Goal: Task Accomplishment & Management: Complete application form

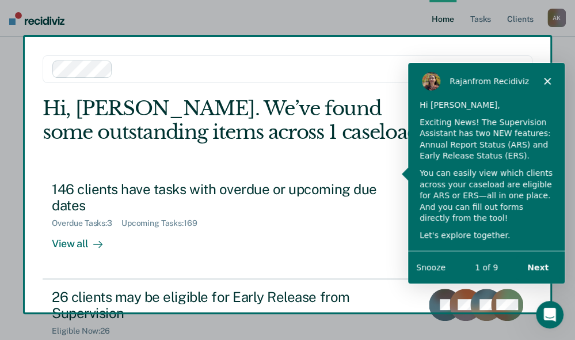
click at [548, 78] on icon "Close" at bounding box center [547, 80] width 7 height 7
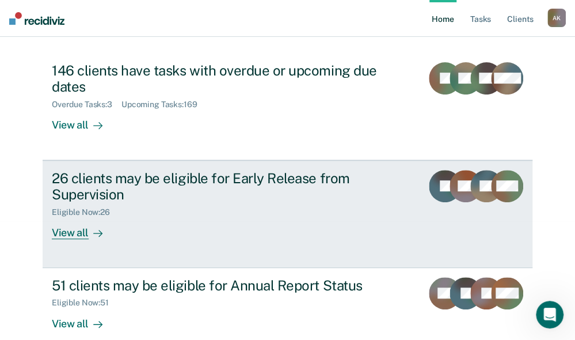
scroll to position [119, 0]
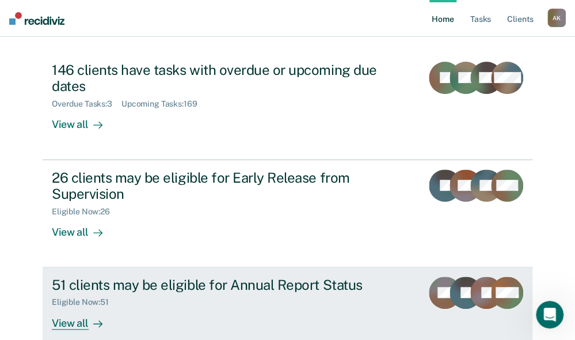
click at [72, 309] on div "View all" at bounding box center [84, 318] width 65 height 22
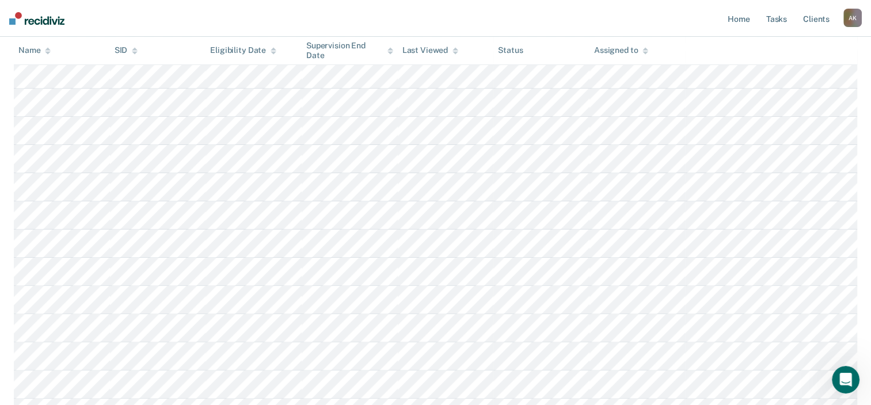
scroll to position [288, 0]
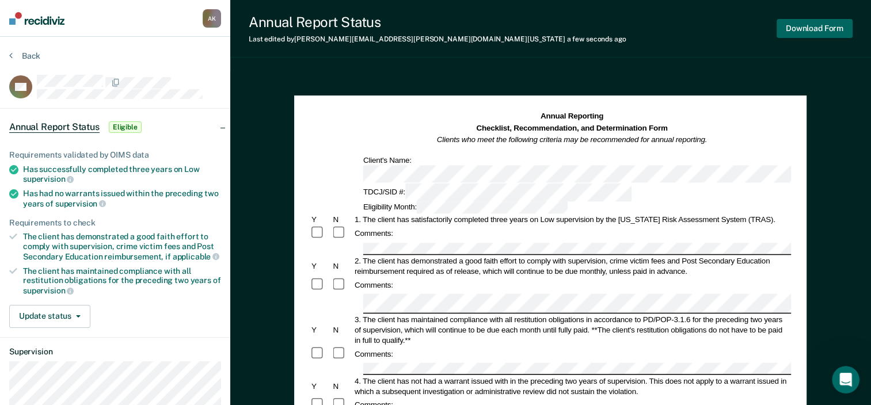
click at [583, 35] on button "Download Form" at bounding box center [815, 28] width 76 height 19
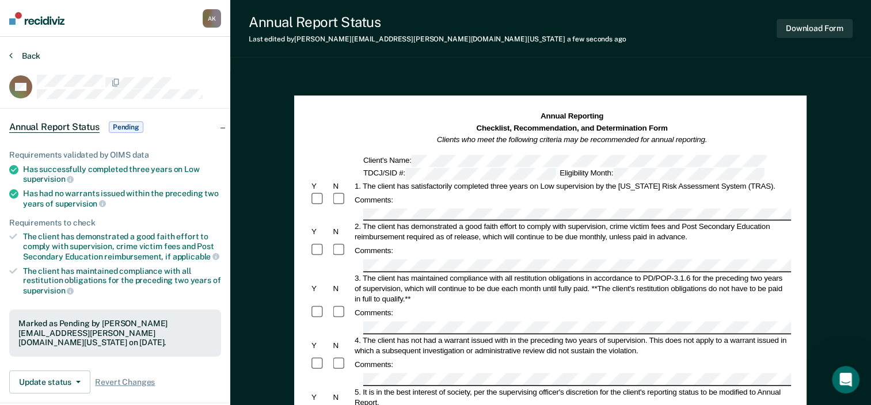
click at [12, 51] on icon at bounding box center [10, 55] width 3 height 9
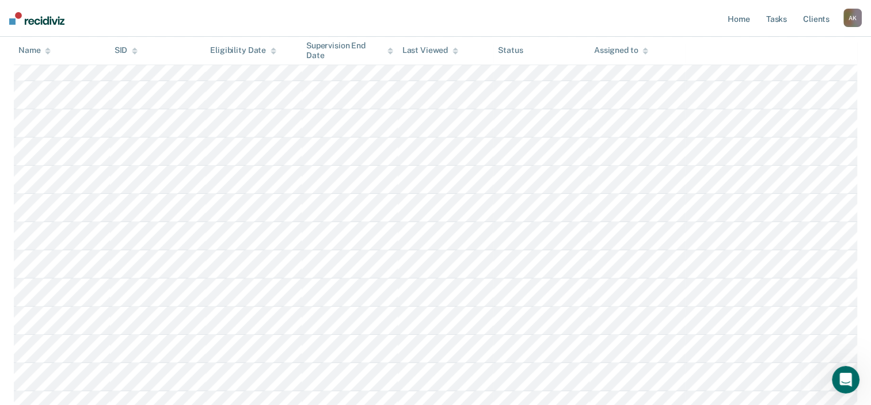
scroll to position [634, 0]
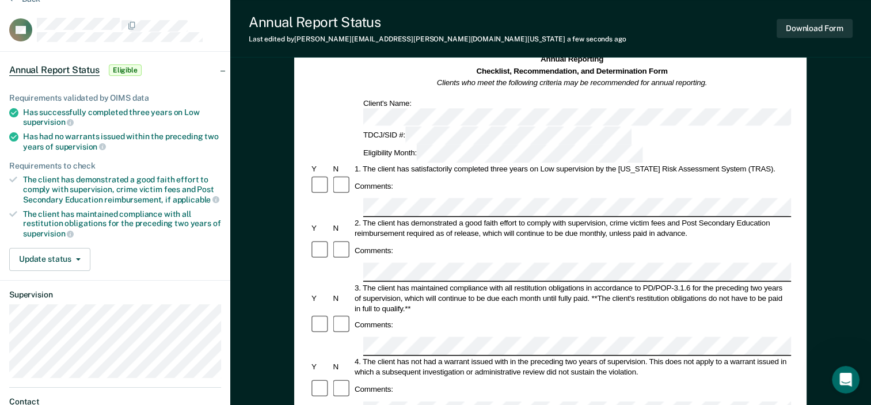
scroll to position [58, 0]
drag, startPoint x: 378, startPoint y: 126, endPoint x: 593, endPoint y: 127, distance: 214.3
click at [583, 164] on div "1. The client has satisfactorily completed three years on Low supervision by th…" at bounding box center [572, 169] width 438 height 10
click at [453, 164] on div "1. The client has satisfactorily completed three years on Low supervision by th…" at bounding box center [572, 169] width 438 height 10
drag, startPoint x: 364, startPoint y: 127, endPoint x: 592, endPoint y: 126, distance: 228.1
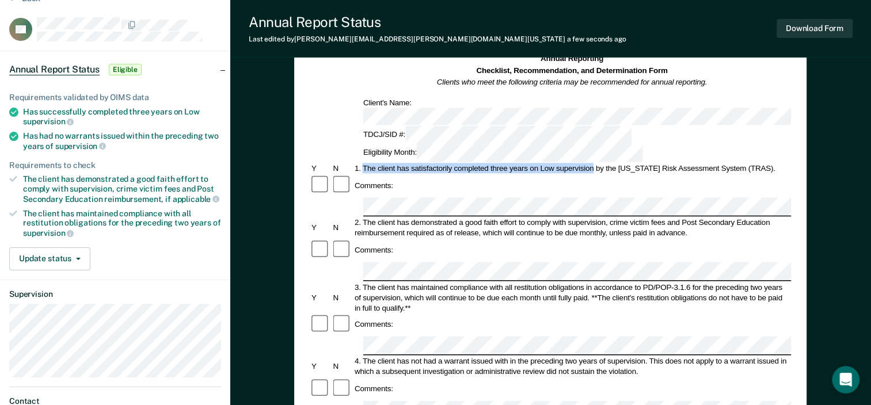
click at [583, 164] on div "1. The client has satisfactorily completed three years on Low supervision by th…" at bounding box center [572, 169] width 438 height 10
copy div "The client has satisfactorily completed three years on Low supervision"
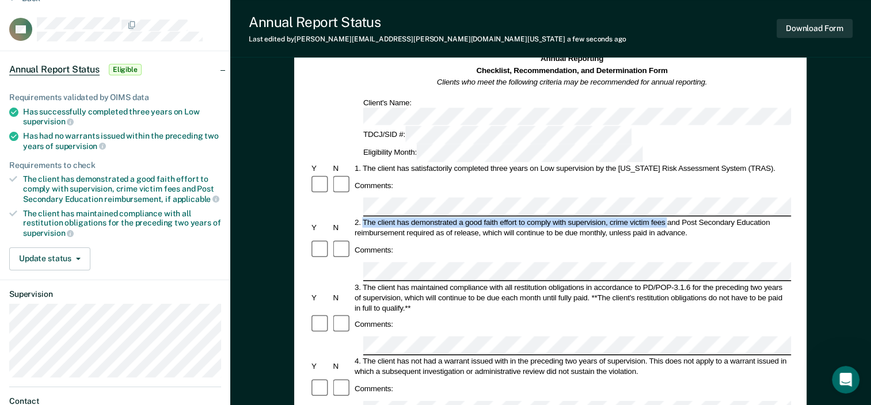
drag, startPoint x: 365, startPoint y: 169, endPoint x: 668, endPoint y: 168, distance: 303.5
click at [583, 218] on div "2. The client has demonstrated a good faith effort to comply with supervision, …" at bounding box center [572, 228] width 438 height 21
copy div "The client has demonstrated a good faith effort to comply with supervision, cri…"
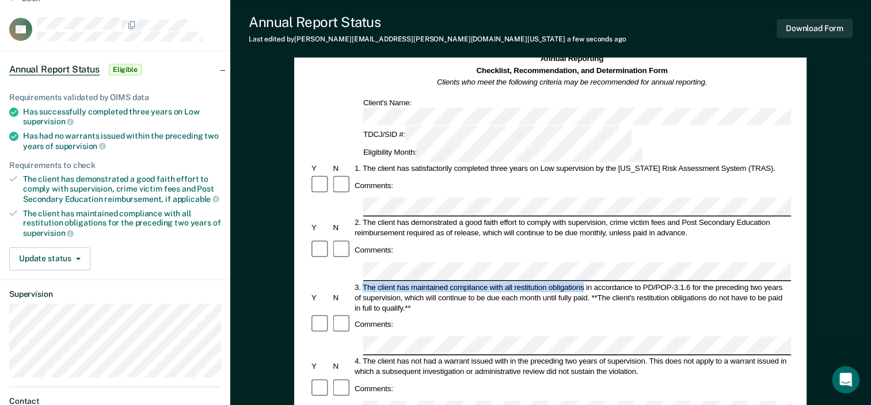
drag, startPoint x: 364, startPoint y: 221, endPoint x: 583, endPoint y: 220, distance: 219.4
click at [583, 282] on div "3. The client has maintained compliance with all restitution obligations in acc…" at bounding box center [572, 297] width 438 height 31
copy div "The client has maintained compliance with all restitution obligations"
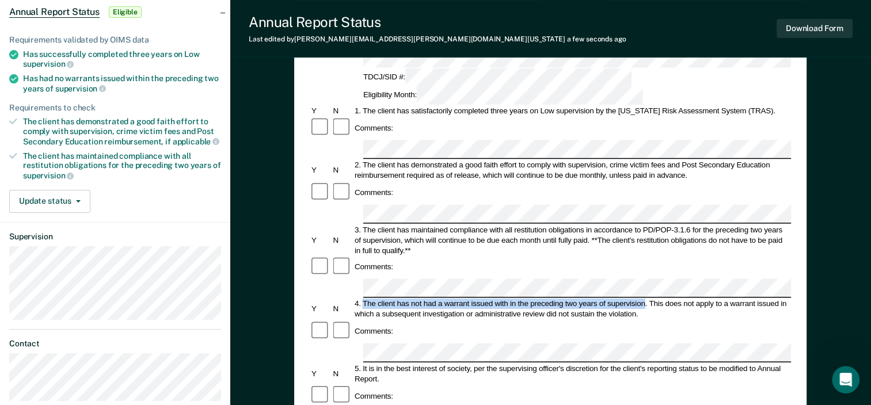
drag, startPoint x: 364, startPoint y: 225, endPoint x: 644, endPoint y: 227, distance: 279.9
click at [583, 299] on div "4. The client has not had a warrant issued with in the preceding two years of s…" at bounding box center [572, 309] width 438 height 21
copy div "The client has not had a warrant issued with in the preceding two years of supe…"
click at [365, 339] on div "5. It is in the best interest of society, per the supervising officer's discret…" at bounding box center [572, 373] width 438 height 21
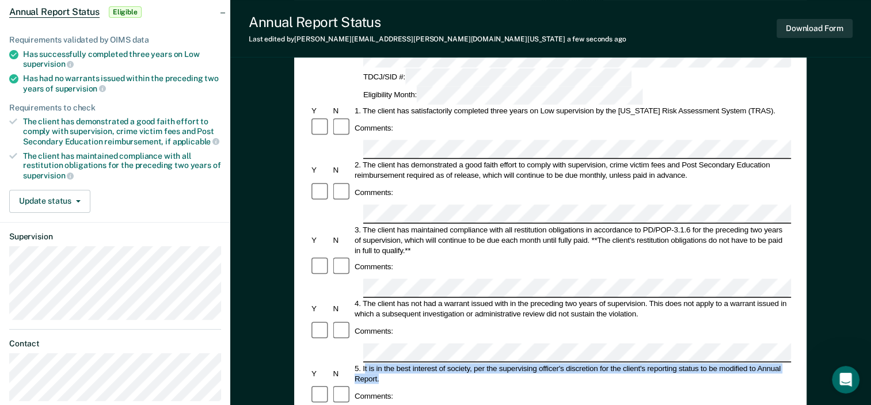
drag, startPoint x: 364, startPoint y: 278, endPoint x: 379, endPoint y: 286, distance: 17.0
click at [379, 339] on div "5. It is in the best interest of society, per the supervising officer's discret…" at bounding box center [572, 373] width 438 height 21
drag, startPoint x: 379, startPoint y: 286, endPoint x: 375, endPoint y: 281, distance: 6.1
click at [375, 339] on div "5. It is in the best interest of society, per the supervising officer's discret…" at bounding box center [572, 373] width 438 height 21
click at [369, 339] on div "5. It is in the best interest of society, per the supervising officer's discret…" at bounding box center [572, 373] width 438 height 21
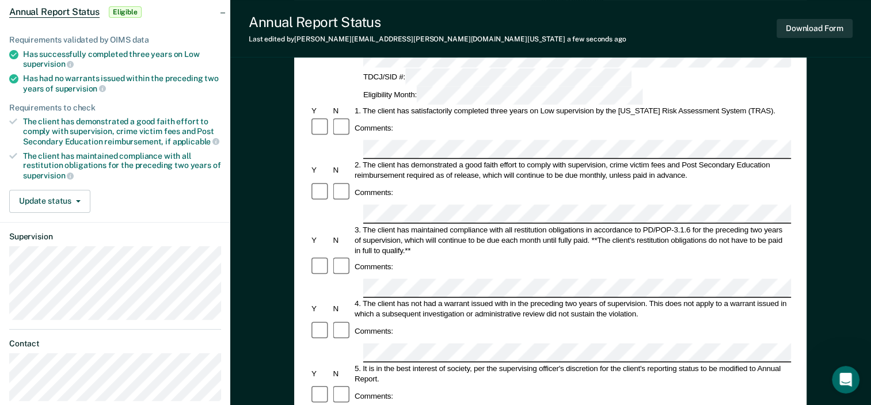
click at [362, 339] on div "5. It is in the best interest of society, per the supervising officer's discret…" at bounding box center [572, 373] width 438 height 21
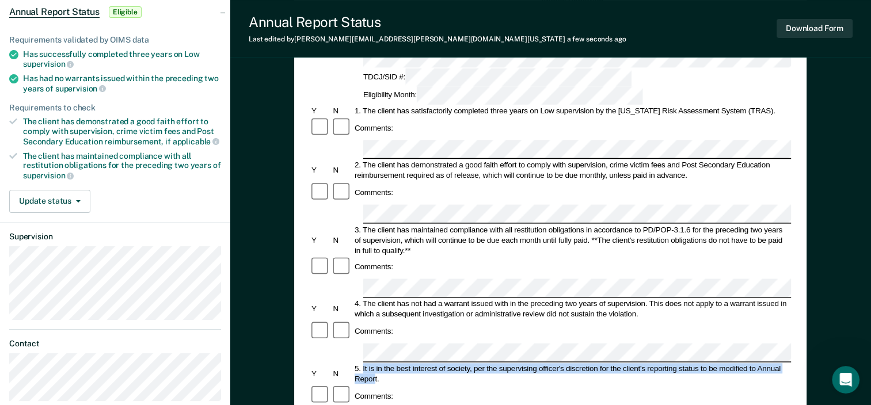
drag, startPoint x: 362, startPoint y: 279, endPoint x: 376, endPoint y: 283, distance: 14.4
click at [376, 339] on div "5. It is in the best interest of society, per the supervising officer's discret…" at bounding box center [572, 373] width 438 height 21
copy div "It is in the best interest of society, per the supervising officer's discretion…"
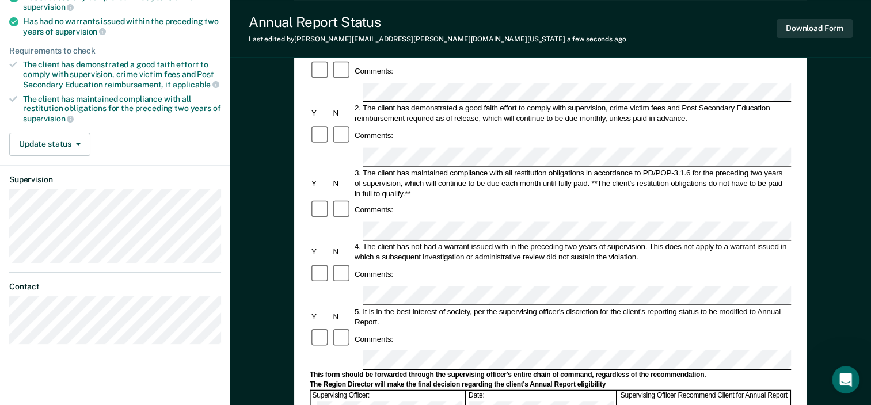
scroll to position [173, 0]
click at [583, 24] on button "Download Form" at bounding box center [815, 28] width 76 height 19
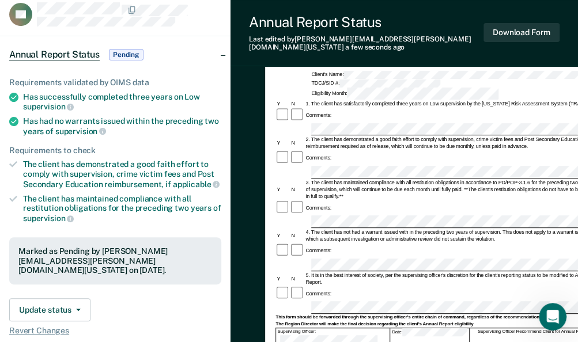
scroll to position [0, 0]
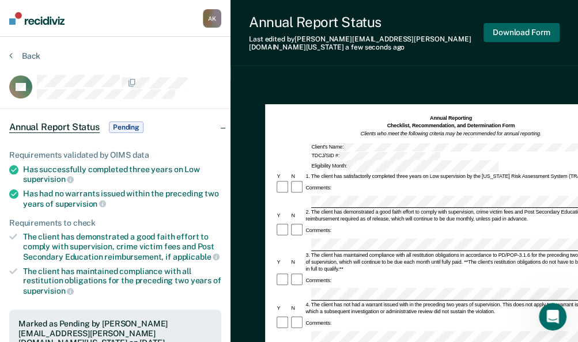
click at [526, 27] on button "Download Form" at bounding box center [521, 32] width 76 height 19
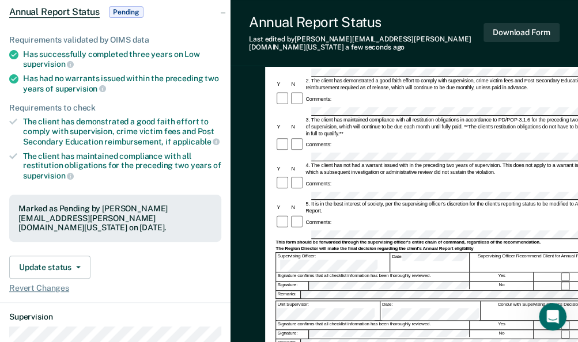
scroll to position [288, 0]
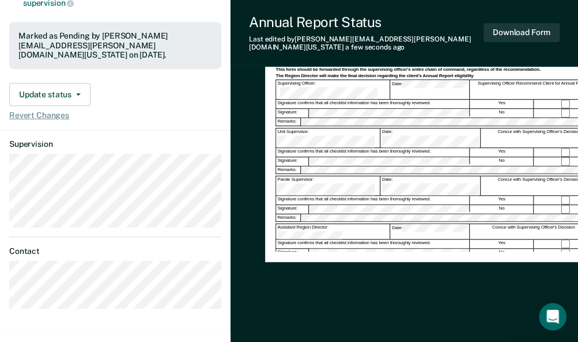
click at [329, 224] on div "Assistant Region Director:" at bounding box center [333, 231] width 114 height 15
click at [332, 224] on div "Assistant Region Director:" at bounding box center [333, 231] width 114 height 15
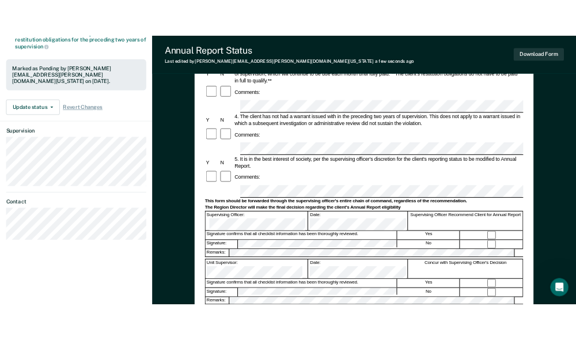
scroll to position [0, 0]
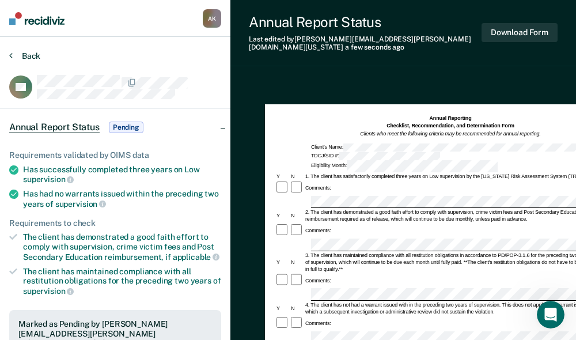
click at [10, 54] on icon at bounding box center [10, 55] width 3 height 9
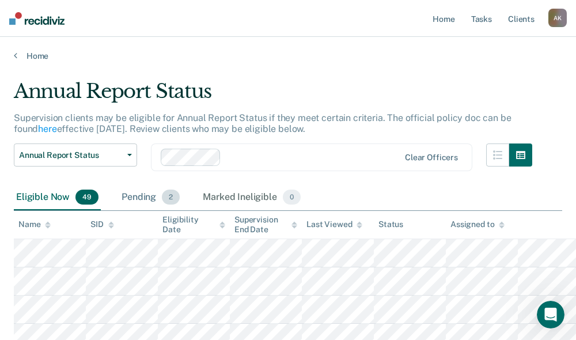
click at [156, 196] on div "Pending 2" at bounding box center [150, 197] width 63 height 25
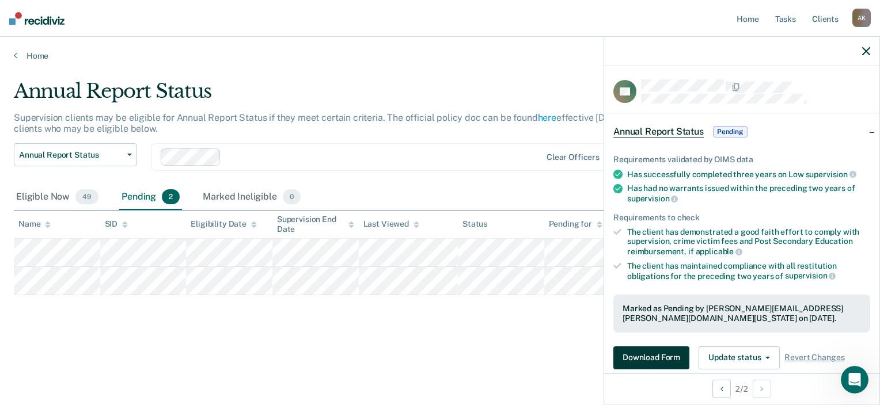
click at [583, 339] on button "Download Form" at bounding box center [651, 358] width 76 height 23
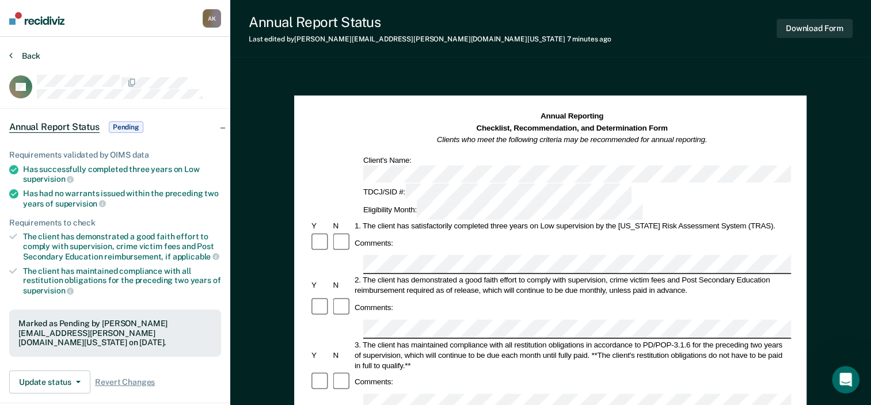
click at [12, 56] on icon at bounding box center [10, 55] width 3 height 9
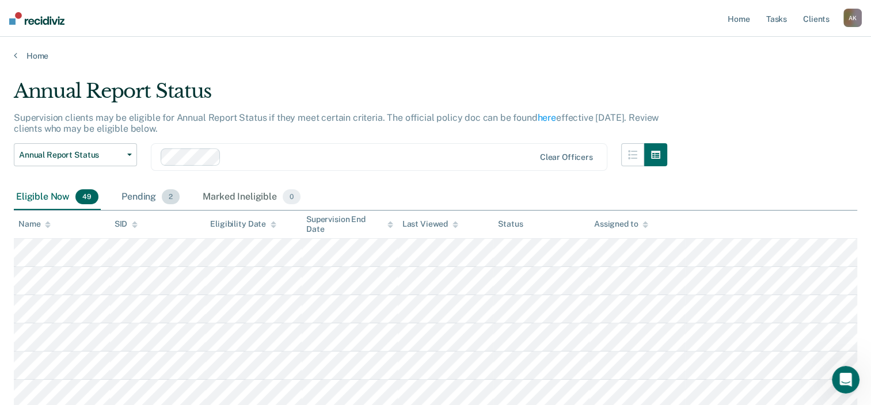
click at [146, 191] on div "Pending 2" at bounding box center [150, 197] width 63 height 25
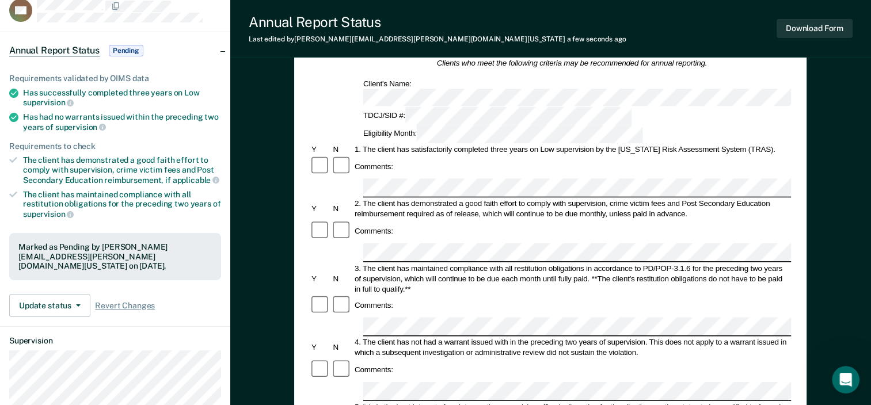
scroll to position [58, 0]
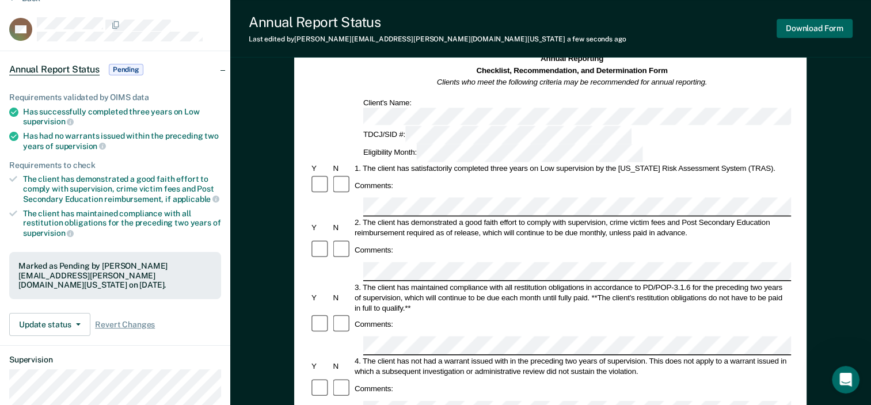
click at [583, 31] on button "Download Form" at bounding box center [815, 28] width 76 height 19
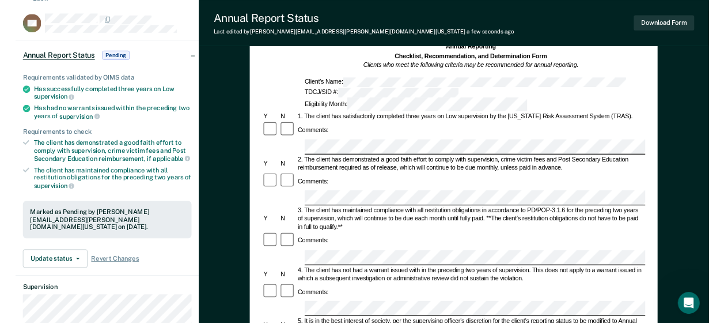
scroll to position [0, 0]
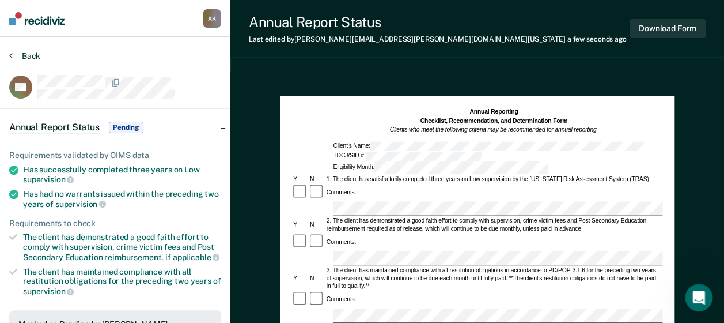
click at [10, 55] on icon at bounding box center [10, 55] width 3 height 9
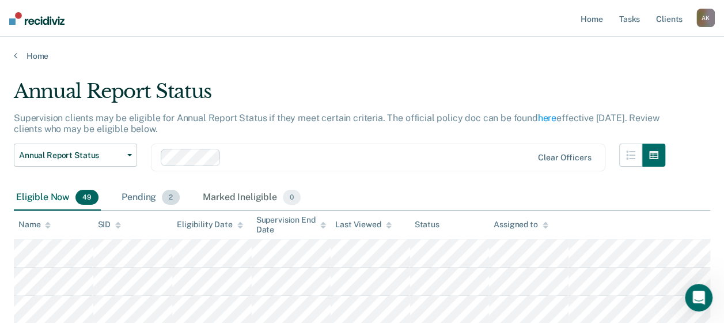
click at [154, 197] on div "Pending 2" at bounding box center [150, 197] width 63 height 25
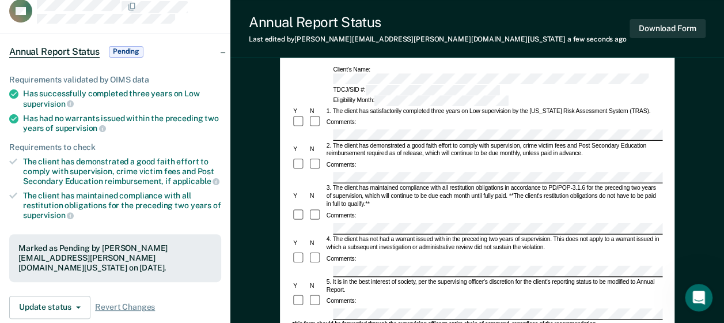
scroll to position [58, 0]
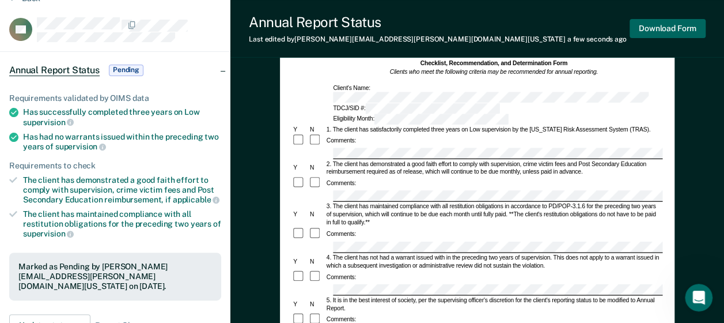
click at [583, 26] on button "Download Form" at bounding box center [667, 28] width 76 height 19
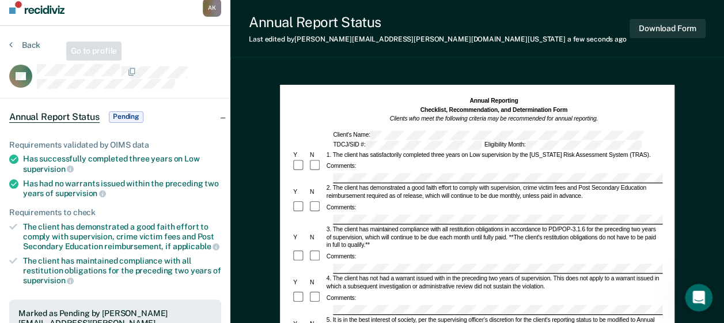
scroll to position [0, 0]
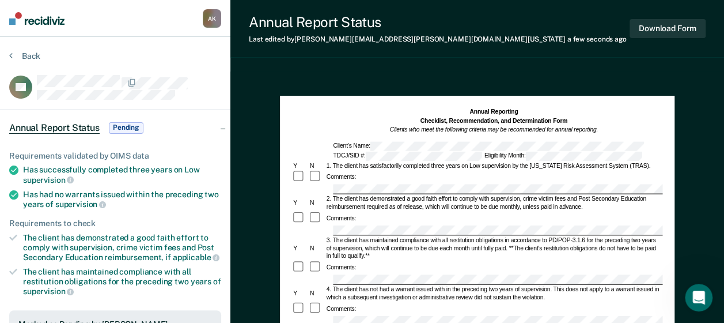
click at [9, 52] on section "Back AC Annual Report Status Pending Requirements validated by OIMS data Has su…" at bounding box center [115, 321] width 230 height 569
click at [13, 55] on button "Back" at bounding box center [24, 56] width 31 height 10
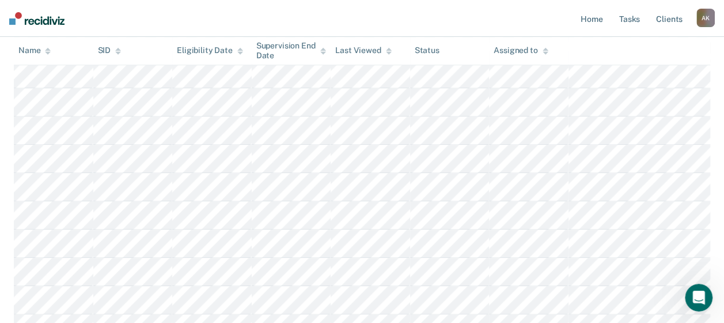
scroll to position [518, 0]
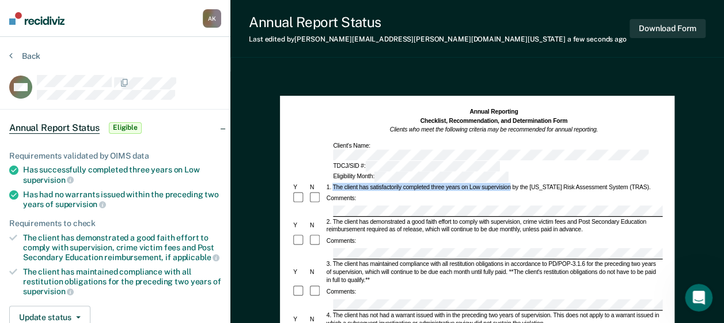
drag, startPoint x: 332, startPoint y: 165, endPoint x: 510, endPoint y: 164, distance: 178.5
click at [510, 183] on div "1. The client has satisfactorily completed three years on Low supervision by th…" at bounding box center [493, 187] width 337 height 8
copy div "The client has satisfactorily completed three years on Low supervision"
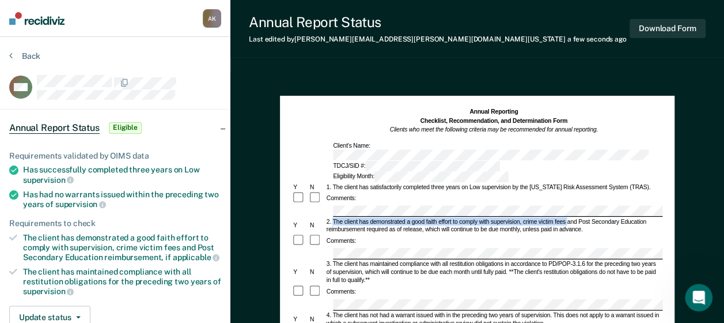
drag, startPoint x: 334, startPoint y: 197, endPoint x: 567, endPoint y: 196, distance: 233.3
click at [567, 217] on div "2. The client has demonstrated a good faith effort to comply with supervision, …" at bounding box center [493, 225] width 337 height 16
copy div "The client has demonstrated a good faith effort to comply with supervision, cri…"
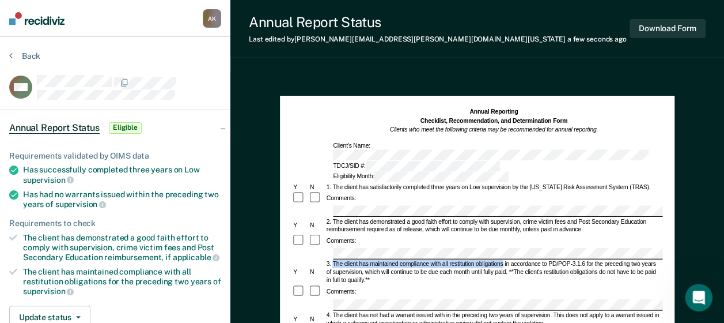
drag, startPoint x: 333, startPoint y: 236, endPoint x: 502, endPoint y: 234, distance: 168.8
click at [502, 260] on div "3. The client has maintained compliance with all restitution obligations in acc…" at bounding box center [493, 272] width 337 height 24
copy div "The client has maintained compliance with all restitution obligations"
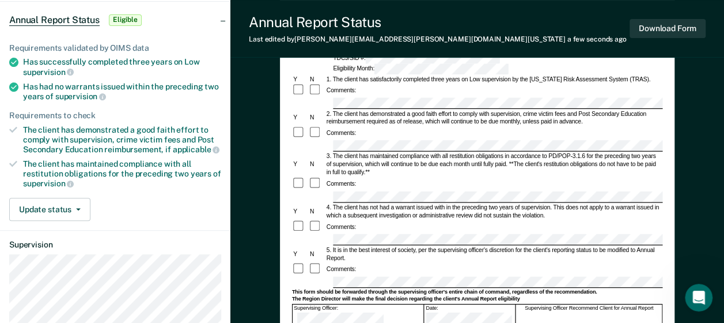
scroll to position [115, 0]
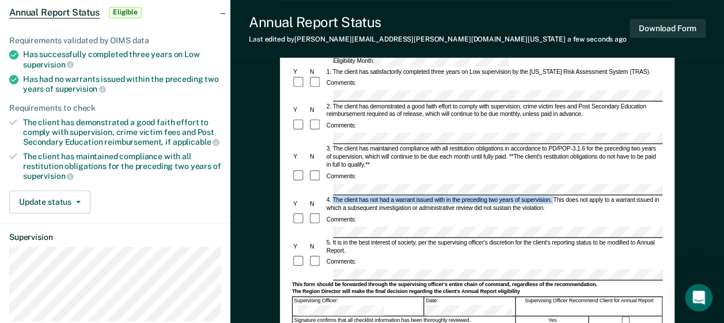
drag, startPoint x: 333, startPoint y: 168, endPoint x: 552, endPoint y: 166, distance: 219.4
click at [552, 195] on div "4. The client has not had a warrant issued with in the preceding two years of s…" at bounding box center [493, 203] width 337 height 16
copy div "The client has not had a warrant issued with in the preceding two years of supe…"
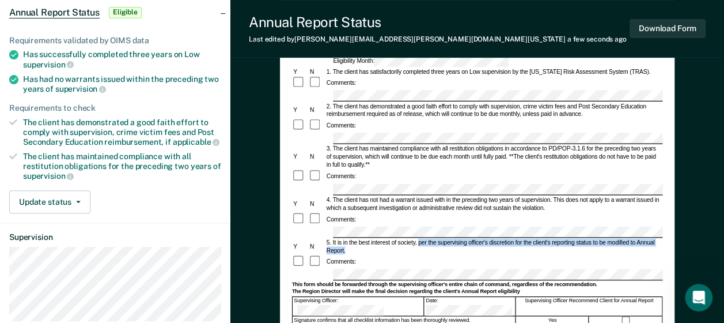
drag, startPoint x: 419, startPoint y: 209, endPoint x: 360, endPoint y: 216, distance: 59.7
click at [360, 238] on div "5. It is in the best interest of society, per the supervising officer's discret…" at bounding box center [493, 246] width 337 height 16
copy div "per the supervising officer's discretion for the client's reporting status to b…"
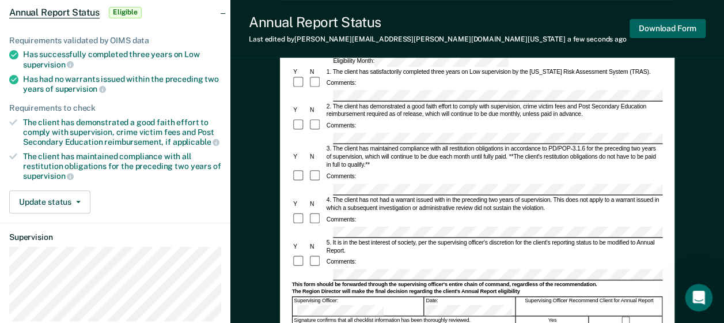
click at [583, 28] on button "Download Form" at bounding box center [667, 28] width 76 height 19
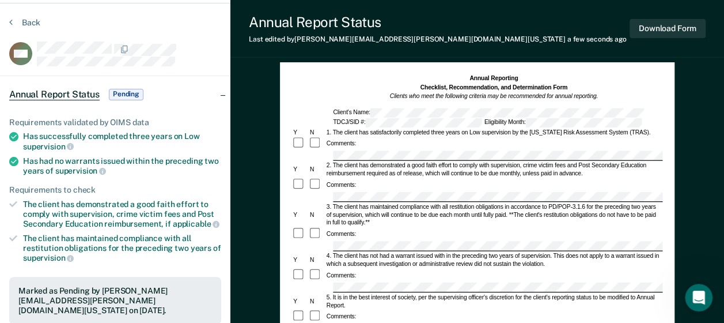
scroll to position [0, 0]
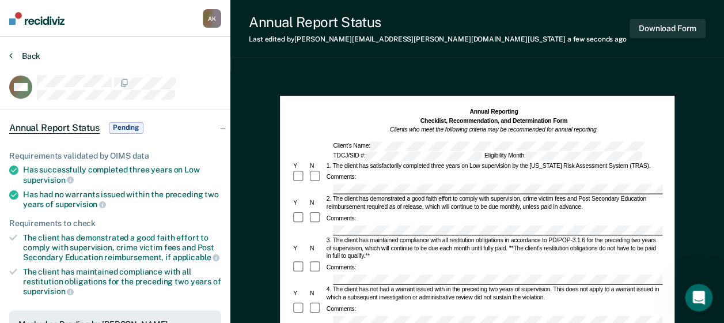
click at [12, 55] on icon at bounding box center [10, 55] width 3 height 9
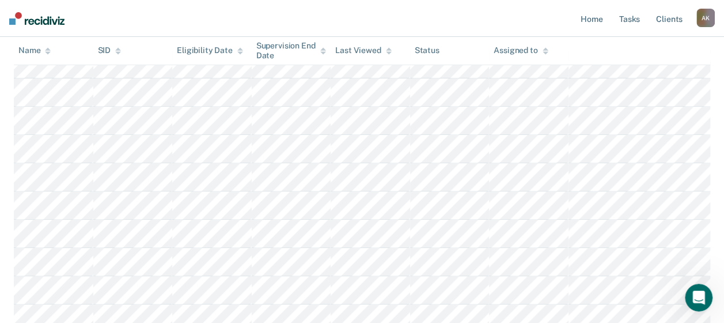
scroll to position [173, 0]
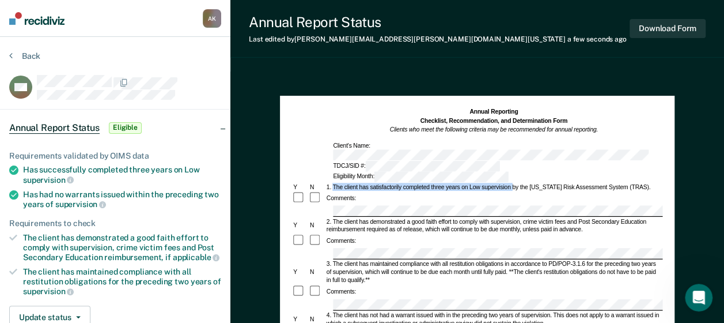
drag, startPoint x: 332, startPoint y: 162, endPoint x: 511, endPoint y: 163, distance: 179.1
click at [511, 183] on div "1. The client has satisfactorily completed three years on Low supervision by th…" at bounding box center [493, 187] width 337 height 8
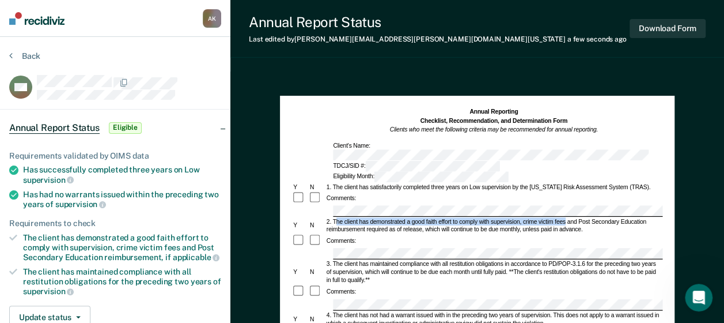
drag, startPoint x: 334, startPoint y: 196, endPoint x: 566, endPoint y: 198, distance: 231.5
click at [566, 217] on div "2. The client has demonstrated a good faith effort to comply with supervision, …" at bounding box center [493, 225] width 337 height 16
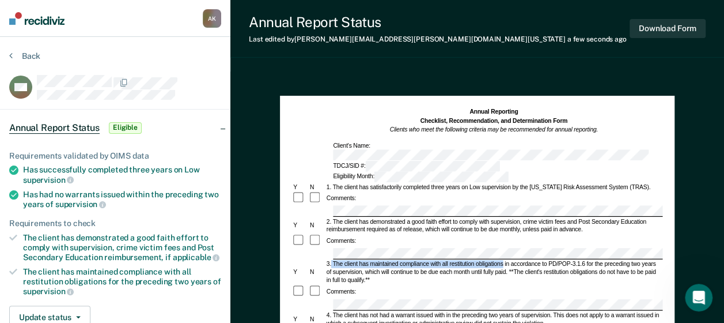
drag, startPoint x: 332, startPoint y: 236, endPoint x: 503, endPoint y: 237, distance: 171.6
click at [503, 260] on div "3. The client has maintained compliance with all restitution obligations in acc…" at bounding box center [493, 272] width 337 height 24
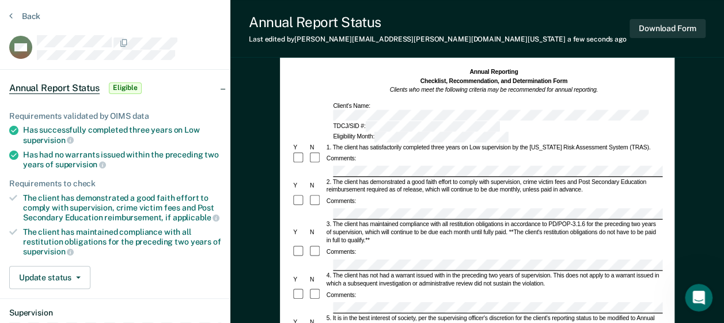
scroll to position [58, 0]
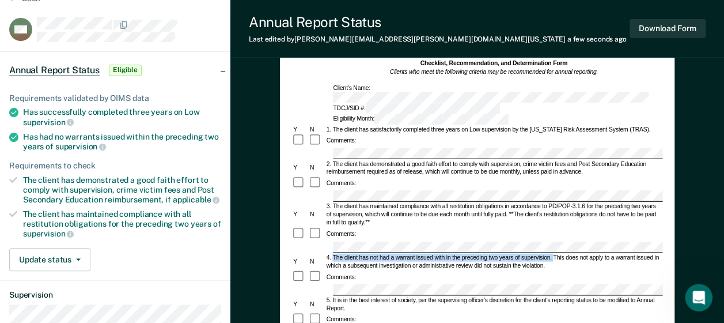
drag, startPoint x: 332, startPoint y: 226, endPoint x: 554, endPoint y: 224, distance: 222.3
click at [554, 253] on div "4. The client has not had a warrant issued with in the preceding two years of s…" at bounding box center [493, 261] width 337 height 16
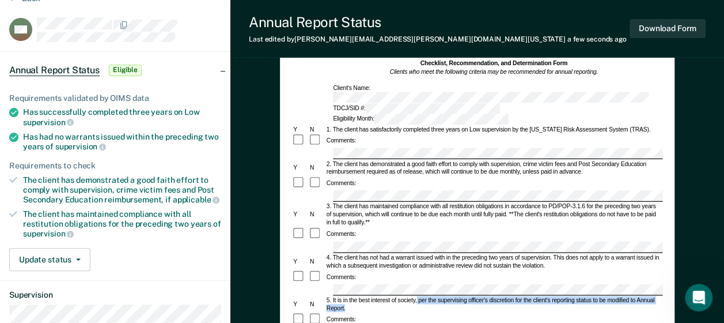
drag, startPoint x: 417, startPoint y: 266, endPoint x: 422, endPoint y: 275, distance: 9.8
click at [422, 295] on div "5. It is in the best interest of society, per the supervising officer's discret…" at bounding box center [493, 303] width 337 height 16
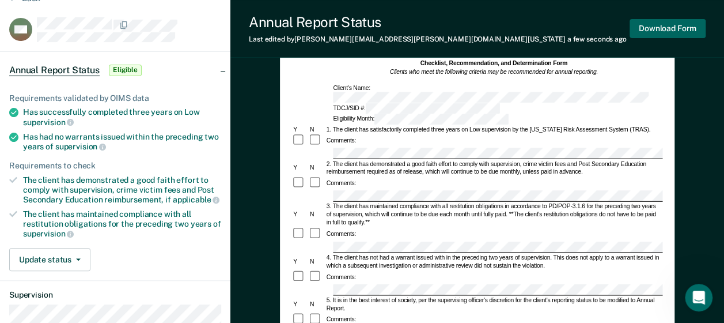
click at [583, 26] on button "Download Form" at bounding box center [667, 28] width 76 height 19
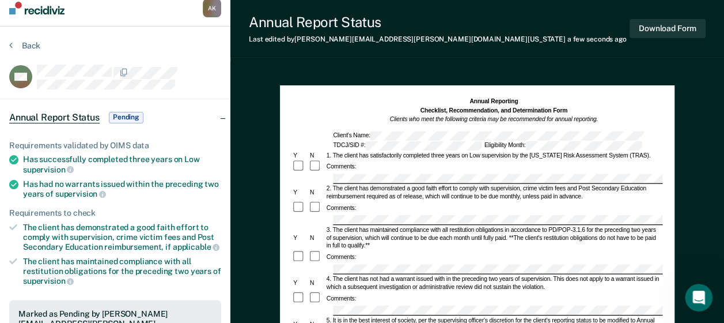
scroll to position [0, 0]
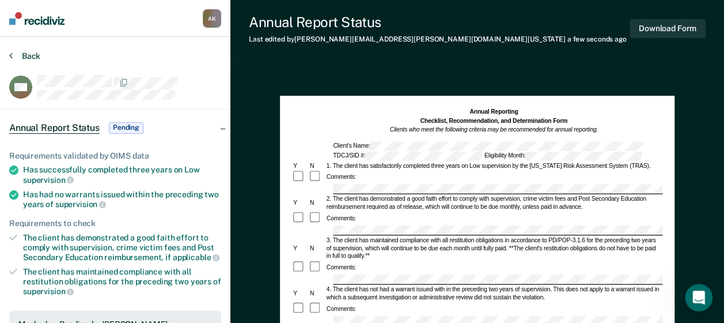
click at [13, 56] on button "Back" at bounding box center [24, 56] width 31 height 10
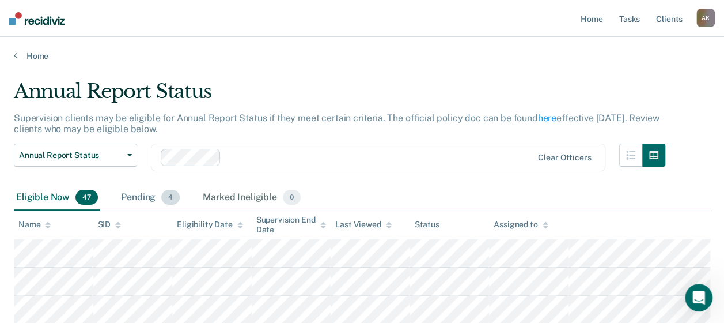
click at [143, 198] on div "Pending 4" at bounding box center [150, 197] width 63 height 25
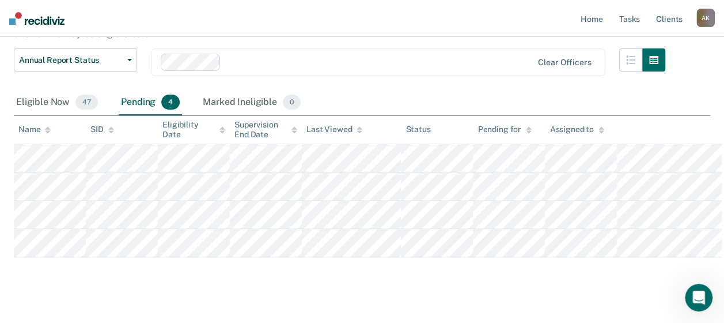
scroll to position [112, 0]
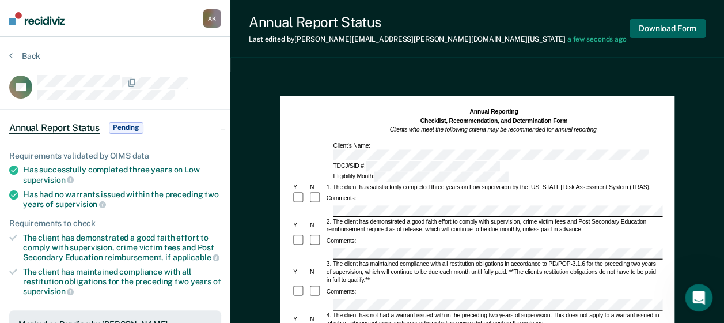
click at [583, 33] on button "Download Form" at bounding box center [667, 28] width 76 height 19
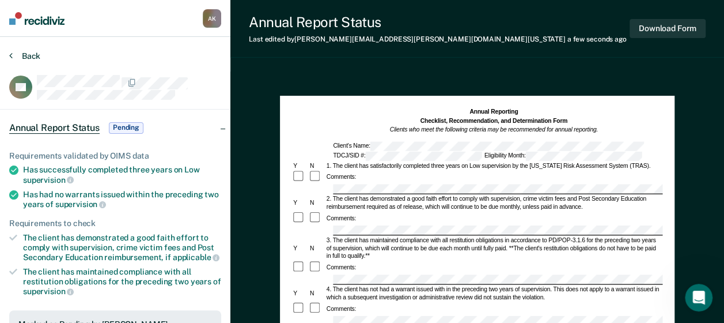
click at [12, 56] on icon at bounding box center [10, 55] width 3 height 9
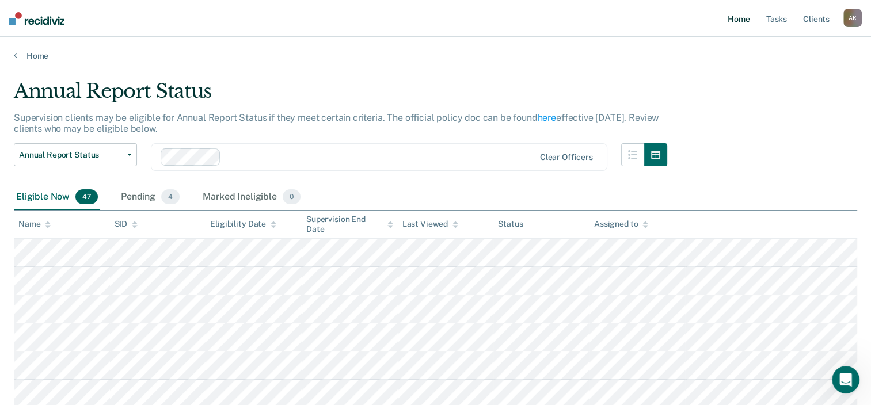
click at [583, 18] on link "Home" at bounding box center [739, 18] width 26 height 37
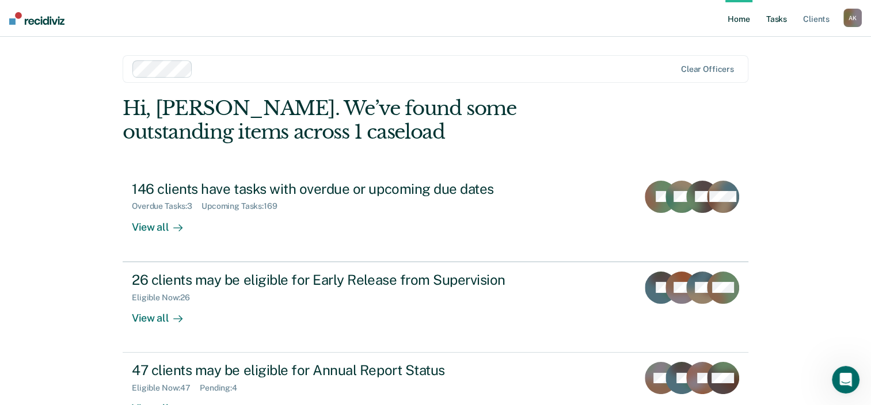
click at [583, 23] on link "Tasks" at bounding box center [776, 18] width 25 height 37
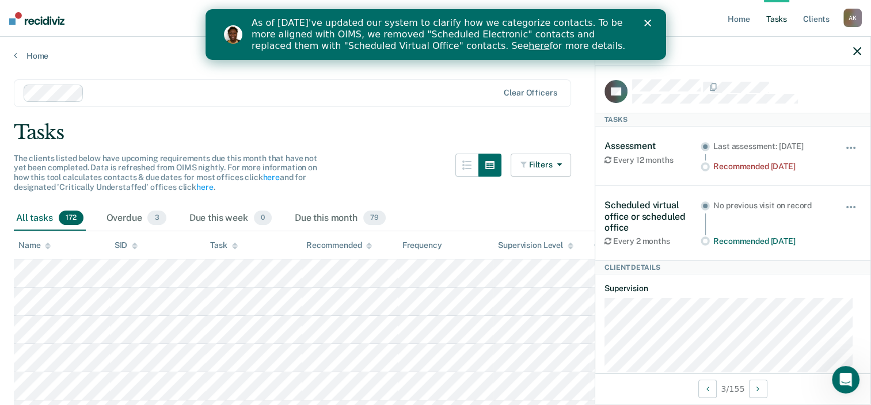
click at [583, 52] on div at bounding box center [733, 51] width 275 height 29
click at [583, 51] on icon "button" at bounding box center [858, 51] width 8 height 8
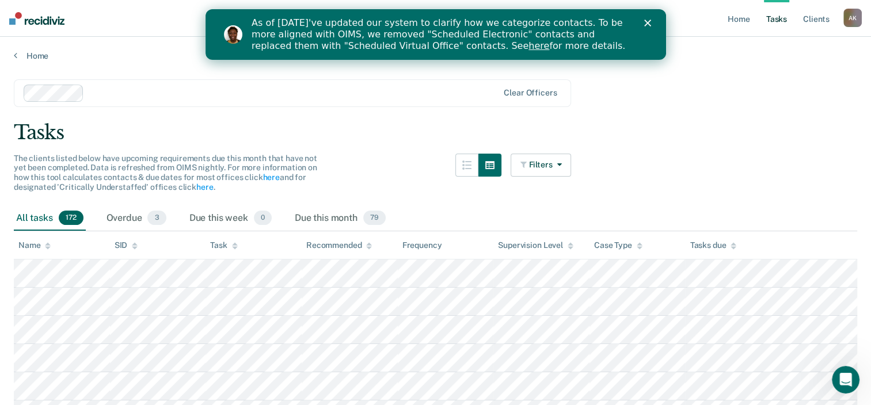
click at [583, 18] on div "As of 7/29, we've updated our system to clarify how we categorize contacts. To …" at bounding box center [449, 34] width 396 height 41
click at [583, 21] on polygon "Close" at bounding box center [647, 23] width 7 height 7
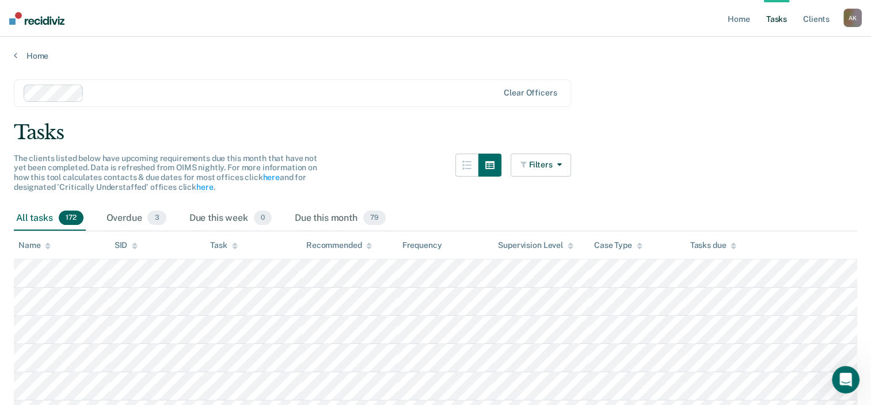
click at [583, 10] on div "A K" at bounding box center [853, 18] width 18 height 18
click at [583, 75] on link "Log Out" at bounding box center [806, 76] width 93 height 10
